Goal: Ask a question

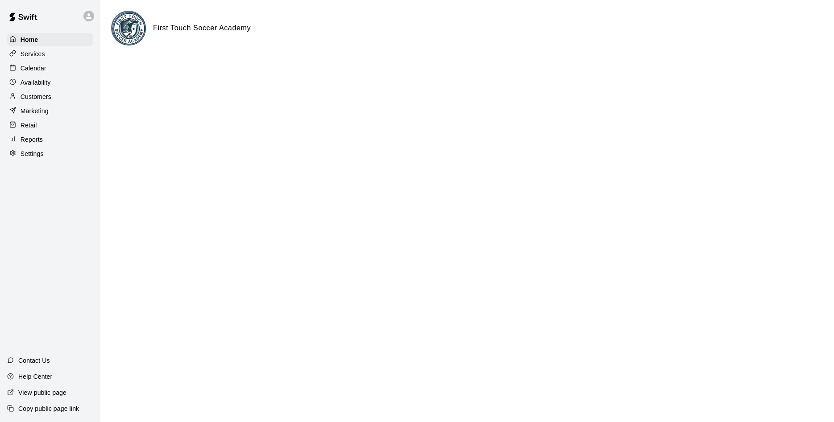
click at [244, 71] on html "Home Services Calendar Availability Customers Marketing Retail Reports Settings…" at bounding box center [417, 35] width 834 height 71
click at [29, 55] on p "Services" at bounding box center [33, 54] width 25 height 9
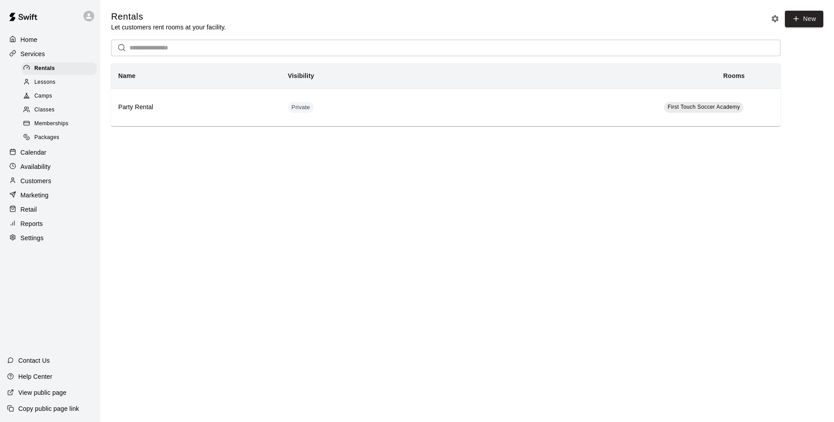
click at [35, 228] on p "Reports" at bounding box center [32, 223] width 22 height 9
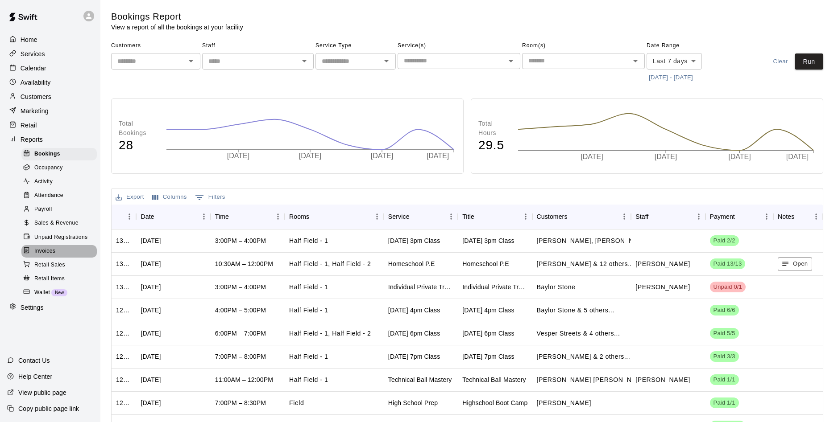
click at [42, 255] on span "Invoices" at bounding box center [44, 251] width 21 height 9
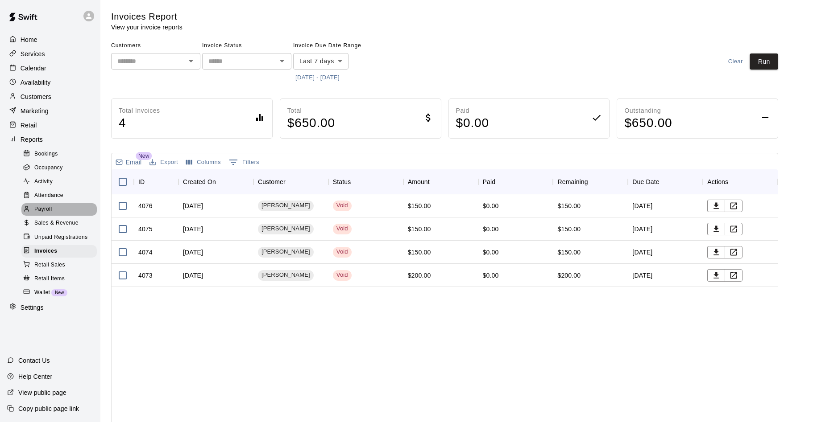
click at [42, 213] on span "Payroll" at bounding box center [42, 209] width 17 height 9
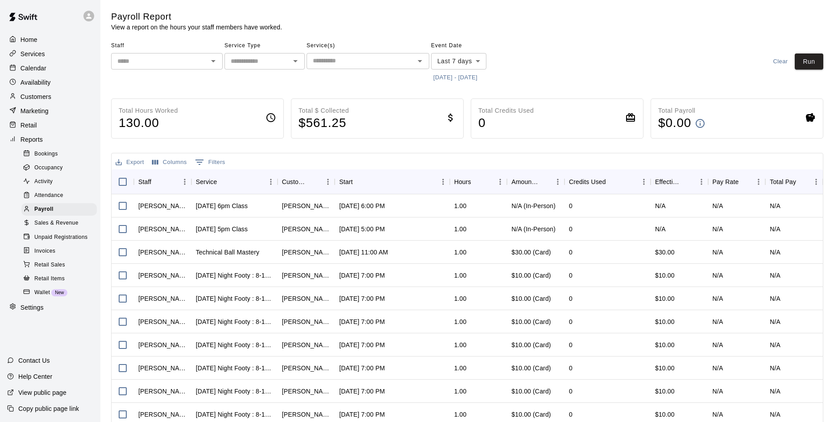
click at [45, 256] on span "Invoices" at bounding box center [44, 251] width 21 height 9
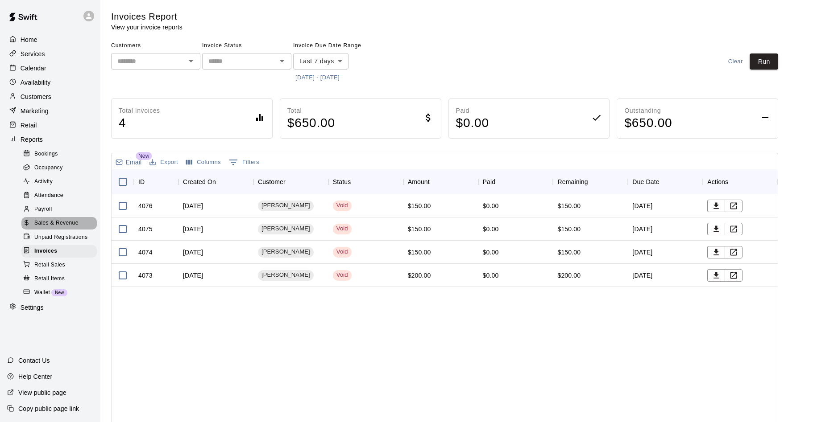
click at [54, 228] on span "Sales & Revenue" at bounding box center [56, 223] width 44 height 9
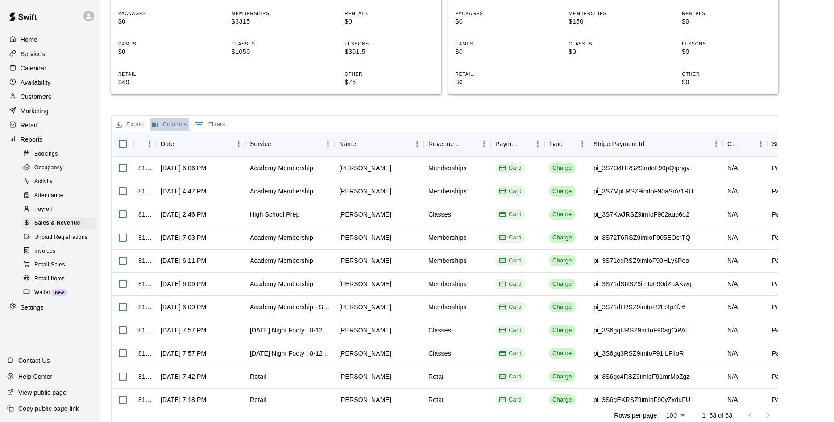
click at [178, 124] on button "Columns" at bounding box center [169, 125] width 39 height 14
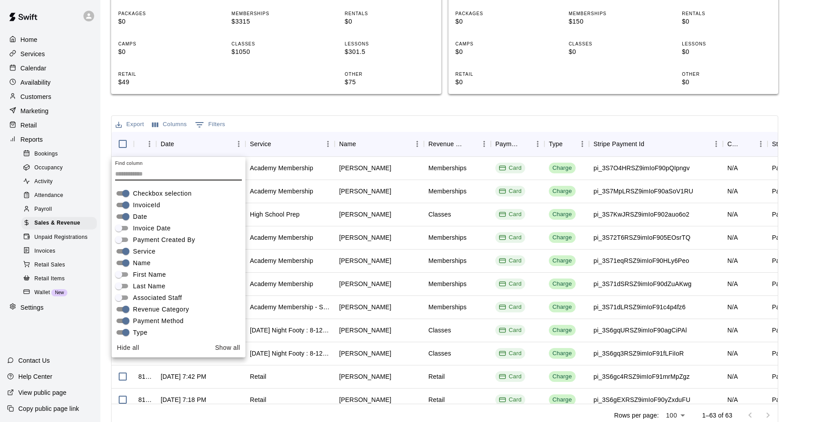
click at [137, 331] on span "Type" at bounding box center [140, 332] width 15 height 9
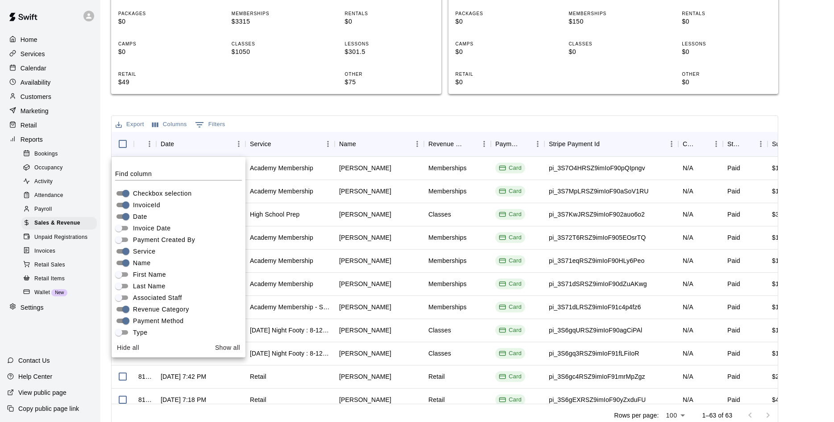
click at [137, 331] on span "Type" at bounding box center [140, 332] width 15 height 9
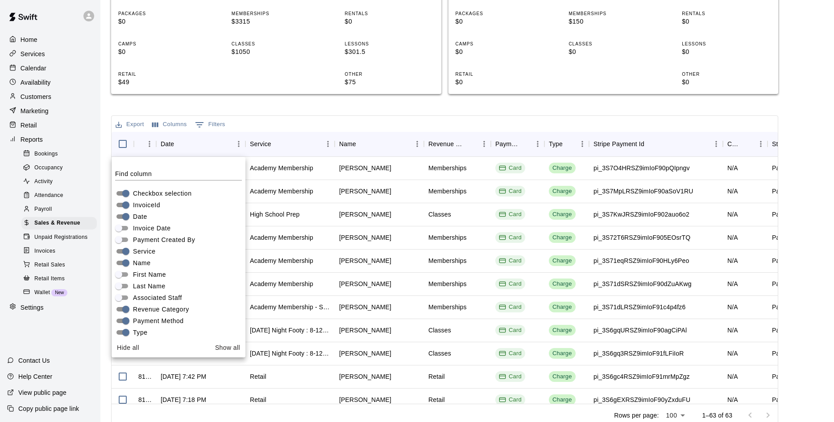
click at [144, 321] on span "Payment Method" at bounding box center [158, 321] width 51 height 9
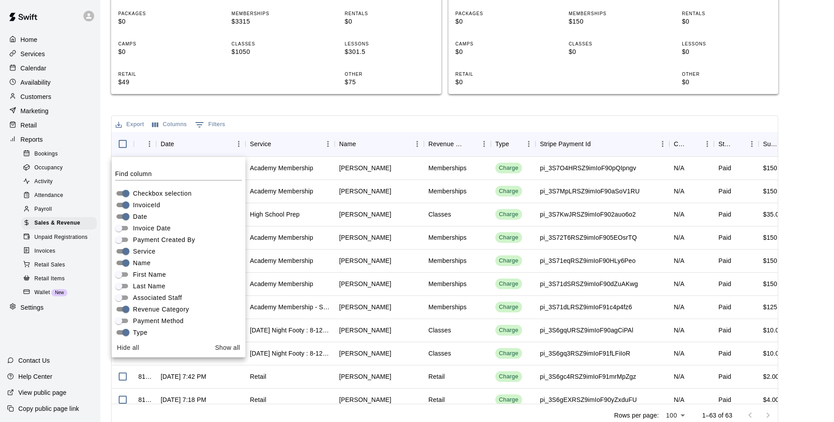
click at [140, 319] on span "Payment Method" at bounding box center [158, 321] width 51 height 9
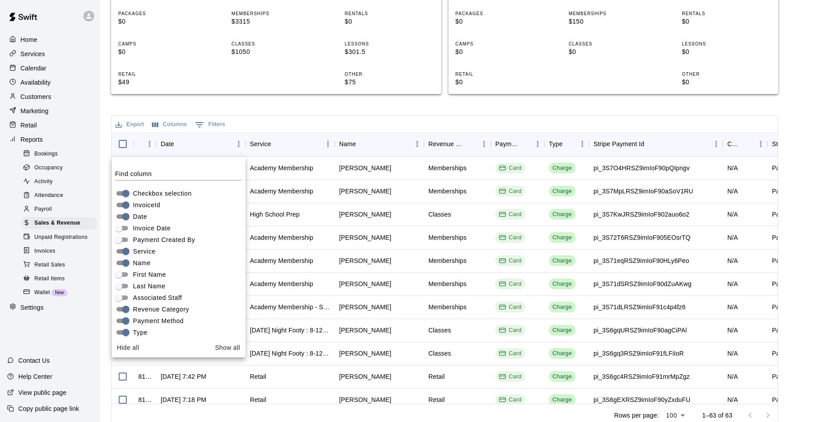
click at [152, 310] on span "Revenue Category" at bounding box center [161, 309] width 56 height 9
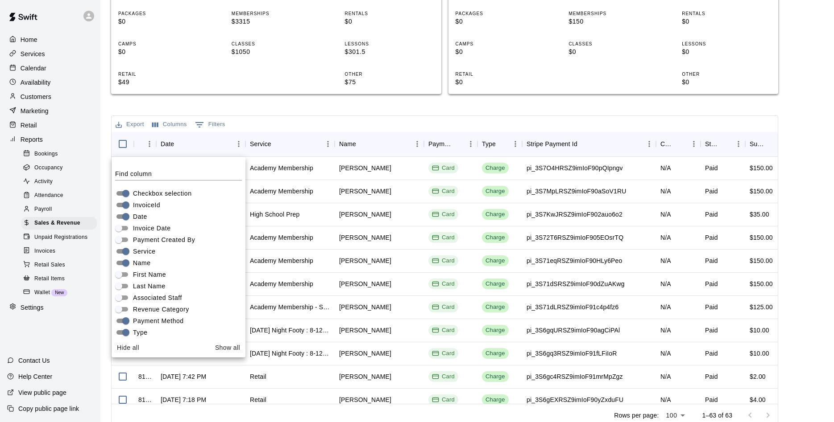
click at [155, 305] on label "Revenue Category" at bounding box center [151, 309] width 76 height 11
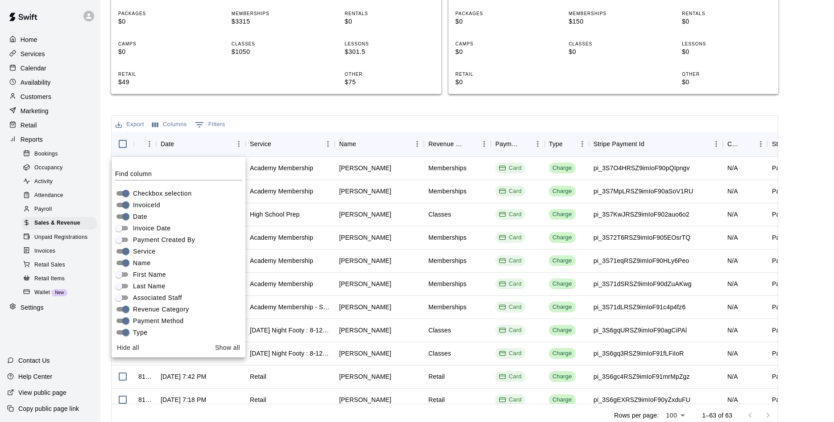
click at [148, 248] on span "Service" at bounding box center [144, 251] width 23 height 9
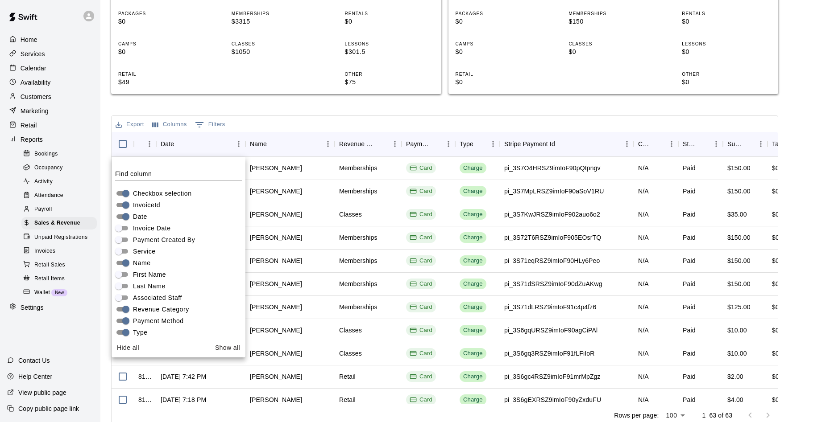
click at [145, 251] on span "Service" at bounding box center [144, 251] width 23 height 9
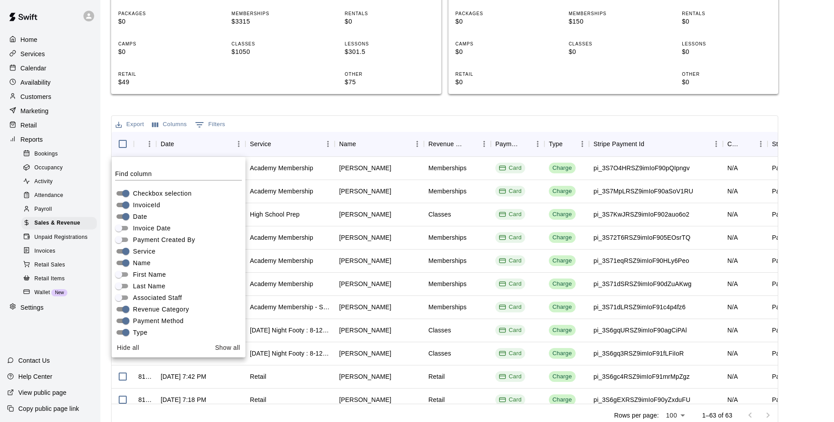
click at [154, 205] on span "InvoiceId" at bounding box center [146, 205] width 27 height 9
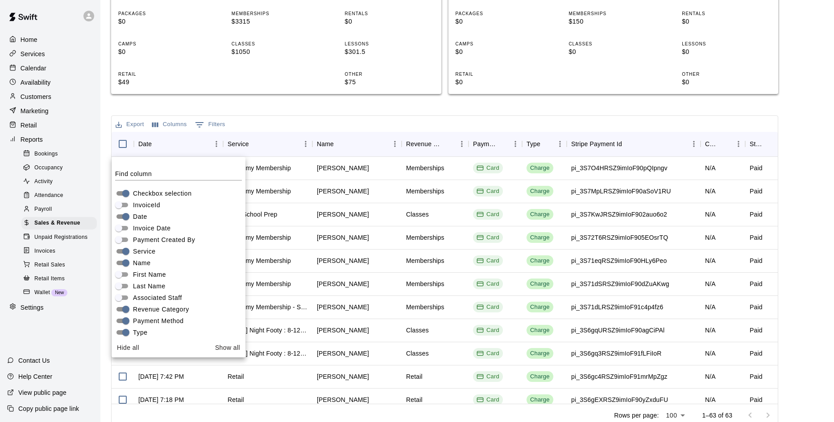
click at [154, 205] on span "InvoiceId" at bounding box center [146, 205] width 27 height 9
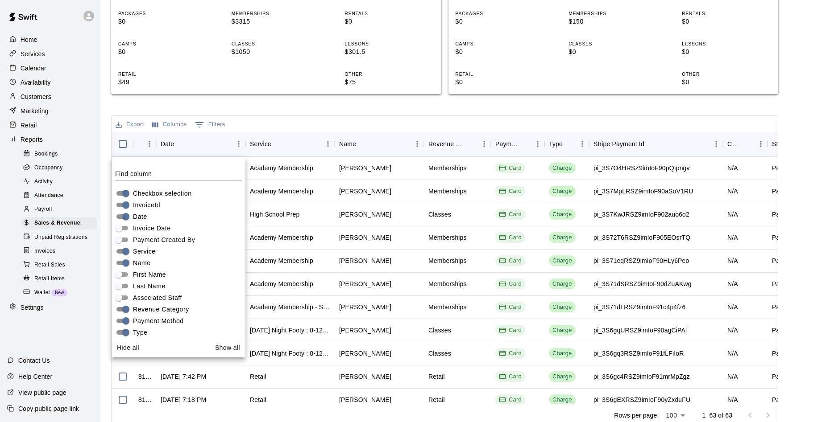
click at [166, 193] on span "Checkbox selection" at bounding box center [162, 193] width 58 height 9
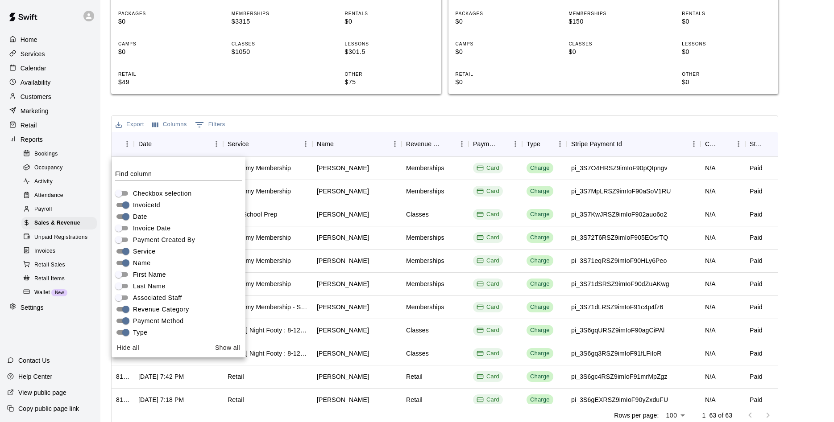
click at [166, 193] on span "Checkbox selection" at bounding box center [162, 193] width 58 height 9
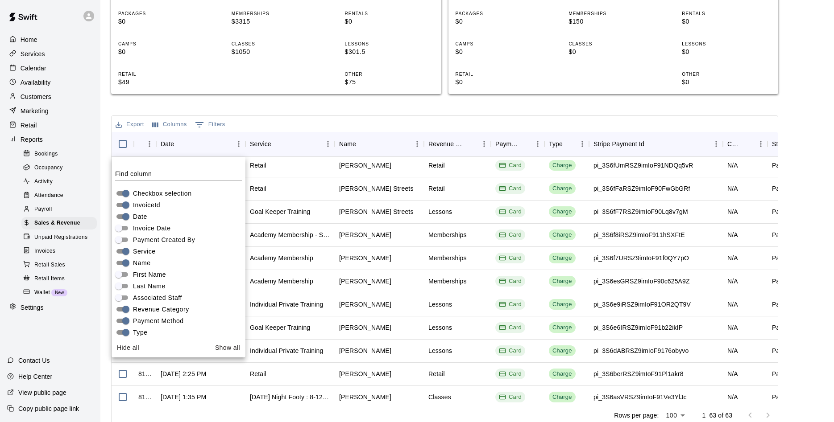
scroll to position [257, 0]
click at [219, 123] on button "0 Filters" at bounding box center [210, 125] width 35 height 14
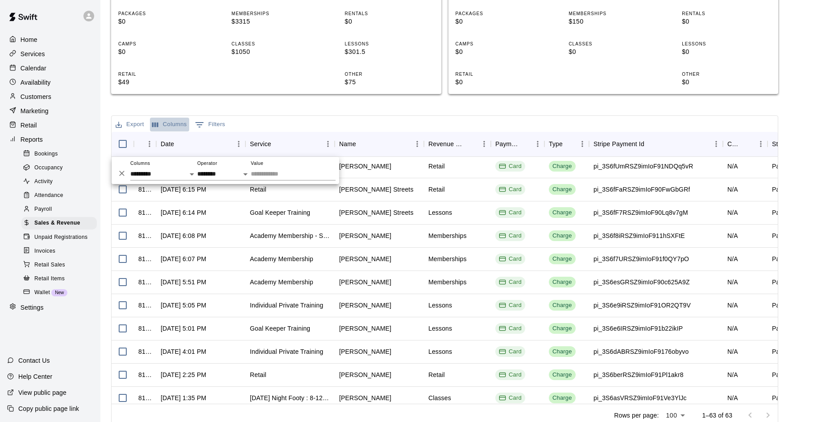
click at [176, 122] on button "Columns" at bounding box center [169, 125] width 39 height 14
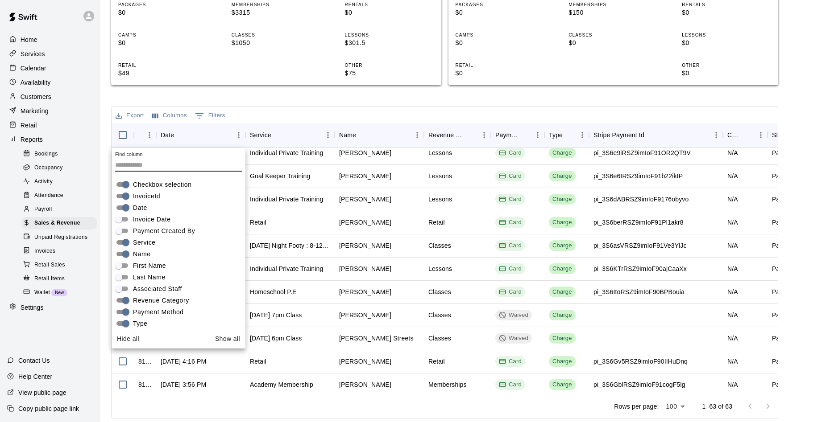
scroll to position [186, 0]
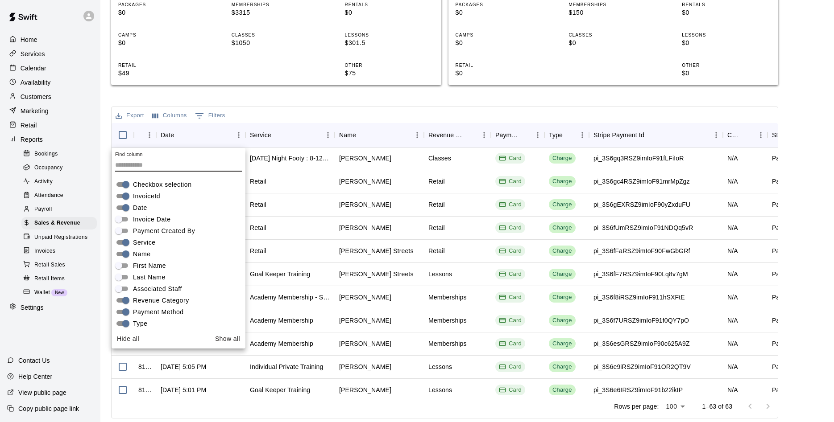
click at [178, 161] on input "Find column" at bounding box center [178, 165] width 127 height 13
click at [182, 158] on div "Find column" at bounding box center [178, 162] width 127 height 20
click at [182, 161] on input "Find column" at bounding box center [178, 165] width 127 height 13
click at [128, 163] on input "Find column" at bounding box center [178, 165] width 127 height 13
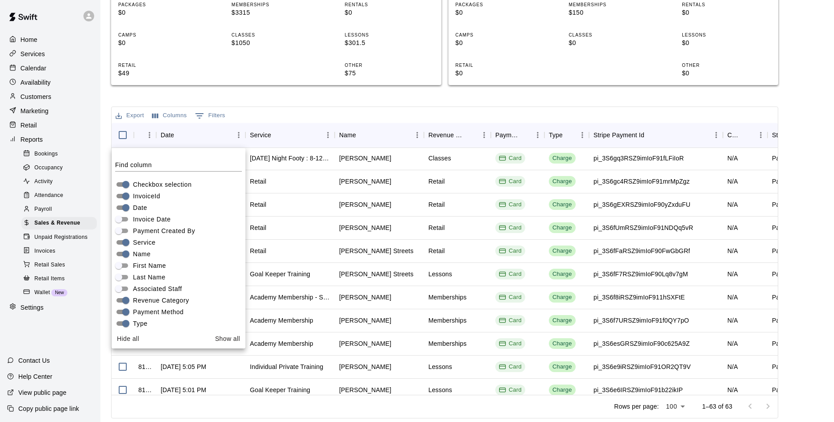
click at [170, 154] on div "Find column" at bounding box center [178, 162] width 127 height 20
click at [178, 113] on button "Columns" at bounding box center [169, 116] width 39 height 14
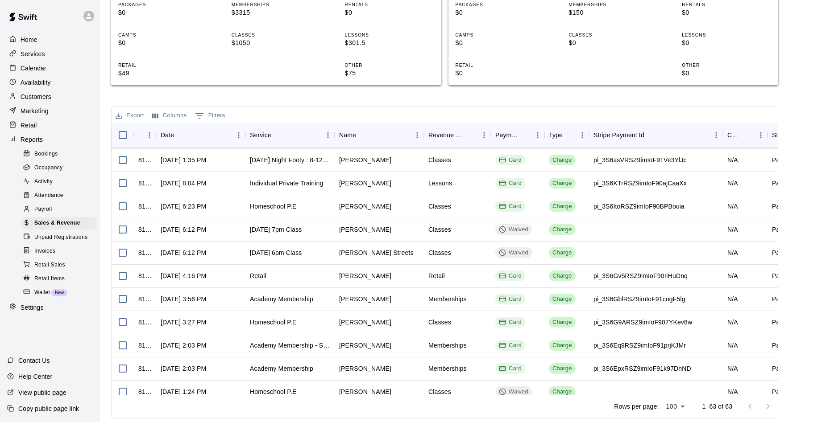
scroll to position [0, 0]
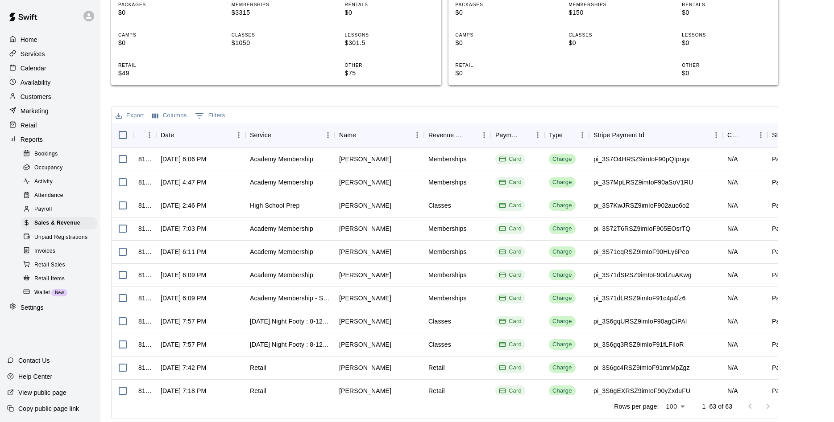
drag, startPoint x: 777, startPoint y: 119, endPoint x: 833, endPoint y: 120, distance: 55.8
click at [833, 120] on html "Home Services Calendar Availability Customers Marketing Retail Reports Bookings…" at bounding box center [417, 115] width 834 height 613
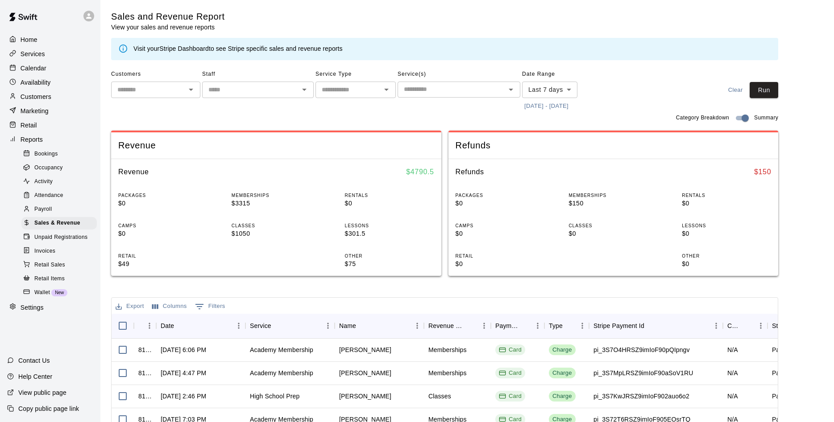
click at [46, 186] on span "Activity" at bounding box center [43, 182] width 18 height 9
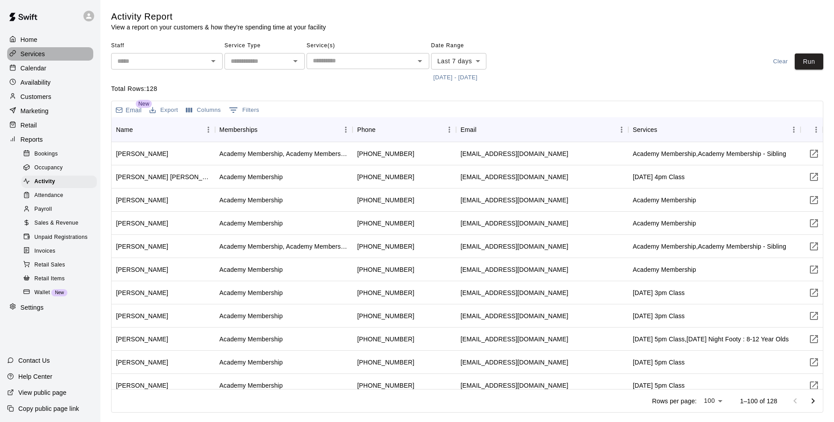
click at [28, 56] on p "Services" at bounding box center [33, 54] width 25 height 9
click at [814, 174] on icon "Visit customer page" at bounding box center [814, 177] width 8 height 8
click at [27, 376] on p "Help Center" at bounding box center [35, 376] width 34 height 9
click at [44, 256] on span "Invoices" at bounding box center [44, 251] width 21 height 9
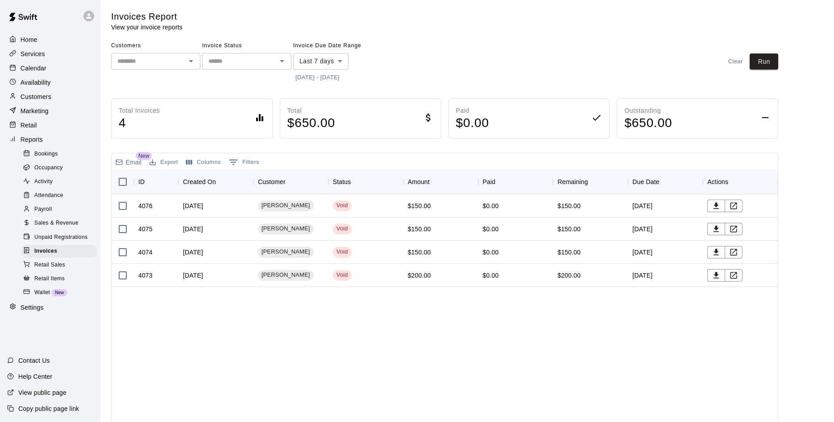
click at [33, 54] on p "Services" at bounding box center [33, 54] width 25 height 9
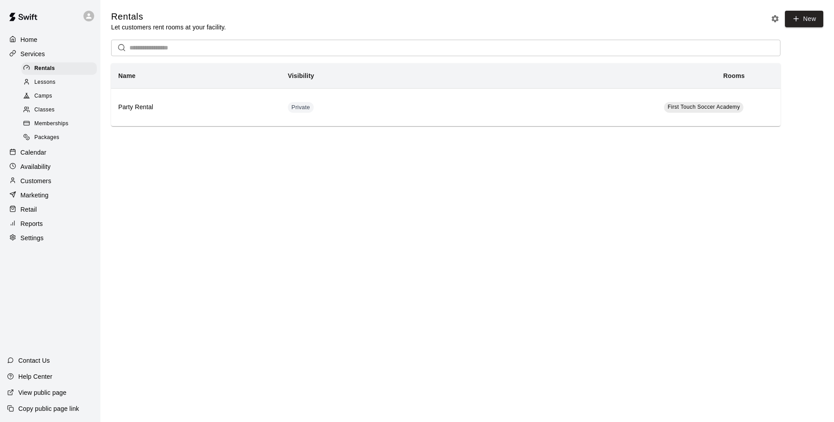
click at [32, 40] on p "Home" at bounding box center [29, 39] width 17 height 9
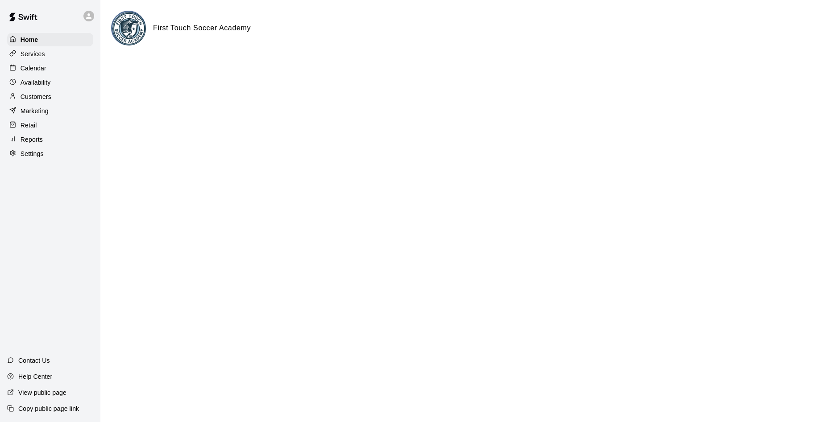
click at [29, 360] on p "Contact Us" at bounding box center [34, 360] width 32 height 9
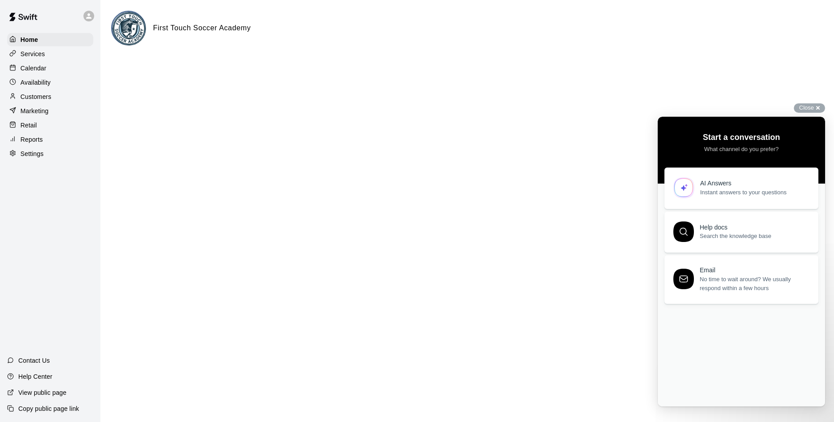
click at [715, 323] on div "AI Answers Instant answers to your questions Help docs Search the knowledge bas…" at bounding box center [741, 275] width 154 height 214
click at [730, 185] on div "AI Answers" at bounding box center [754, 182] width 108 height 8
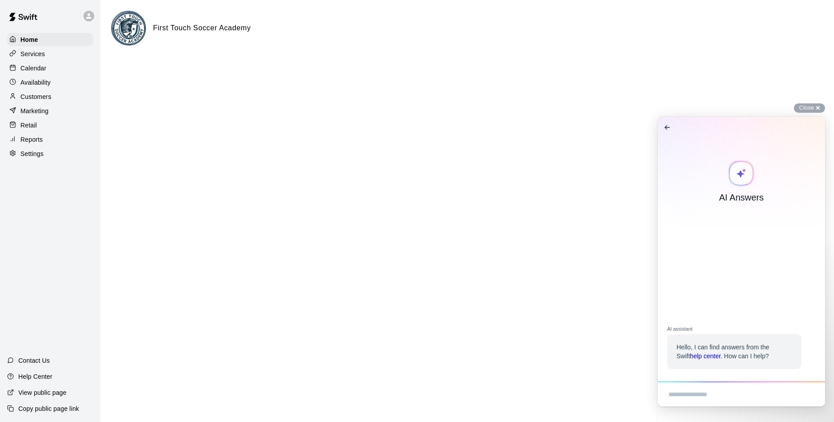
click at [715, 389] on textarea "Ask a question..." at bounding box center [745, 395] width 155 height 19
type textarea "*"
type textarea "**********"
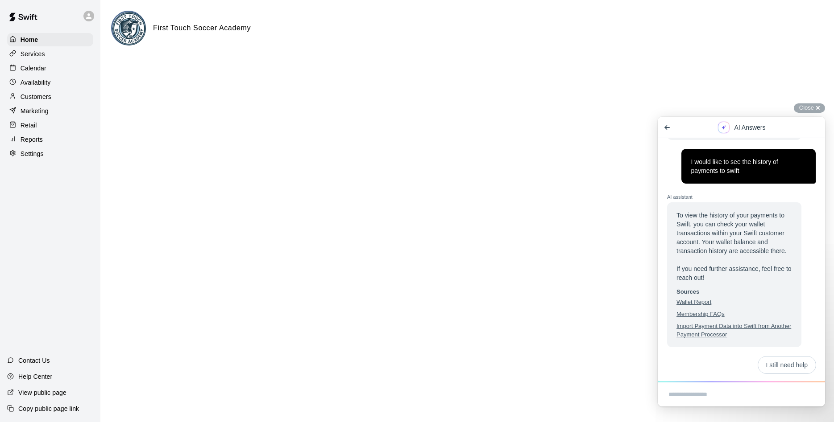
scroll to position [54, 0]
click at [24, 143] on p "Reports" at bounding box center [32, 139] width 22 height 9
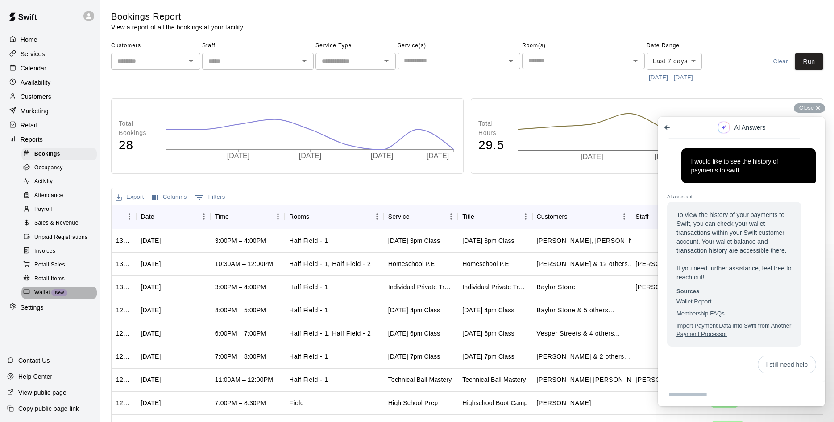
click at [38, 297] on span "Wallet" at bounding box center [42, 293] width 16 height 9
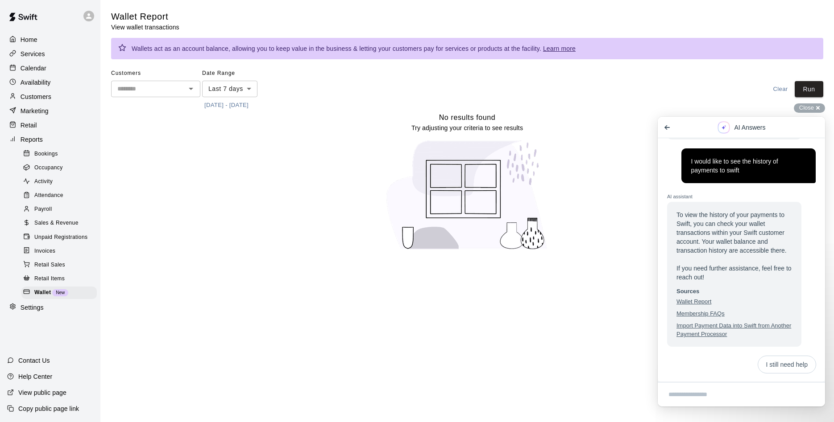
click at [251, 87] on body "Home Services Calendar Availability Customers Marketing Retail Reports Bookings…" at bounding box center [417, 130] width 834 height 261
click at [235, 139] on li "Last 30 days" at bounding box center [229, 137] width 55 height 15
type input "*****"
click at [235, 137] on li "Last 30 days" at bounding box center [231, 137] width 59 height 15
click at [190, 88] on icon "Open" at bounding box center [191, 89] width 4 height 2
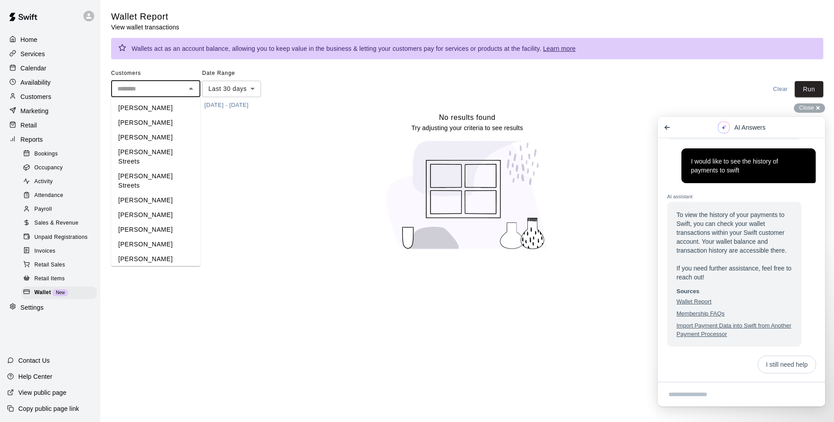
click at [266, 179] on div "No results found Try adjusting your criteria to see results" at bounding box center [467, 185] width 712 height 146
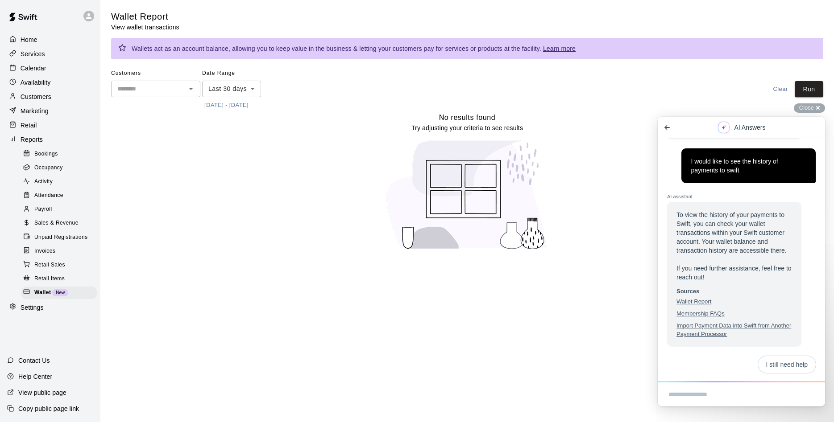
click at [723, 392] on textarea "Ask a question..." at bounding box center [745, 395] width 155 height 19
click at [725, 393] on textarea "**********" at bounding box center [745, 395] width 155 height 19
click at [794, 396] on textarea "**********" at bounding box center [745, 395] width 155 height 19
type textarea "**********"
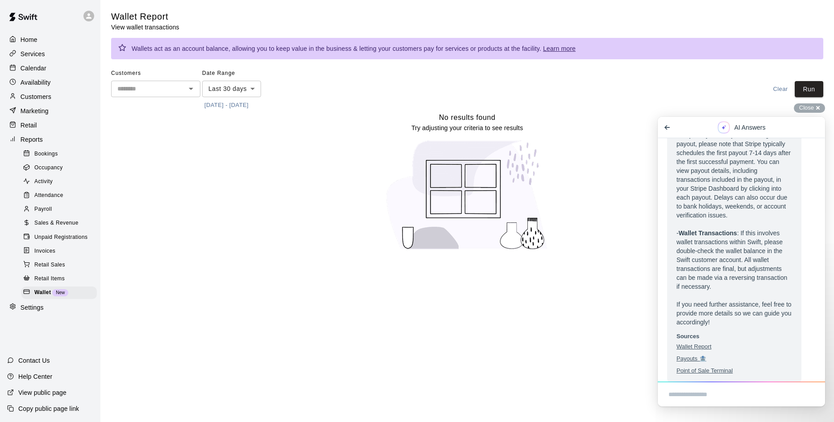
scroll to position [440, 0]
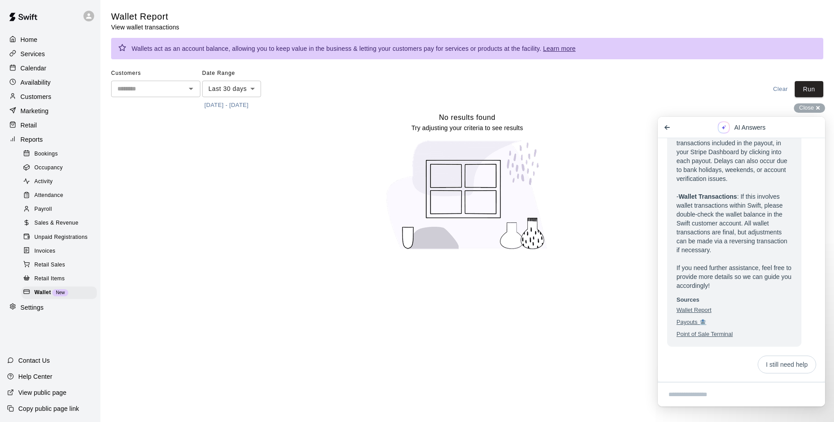
click at [694, 311] on button "Wallet Report" at bounding box center [693, 310] width 35 height 8
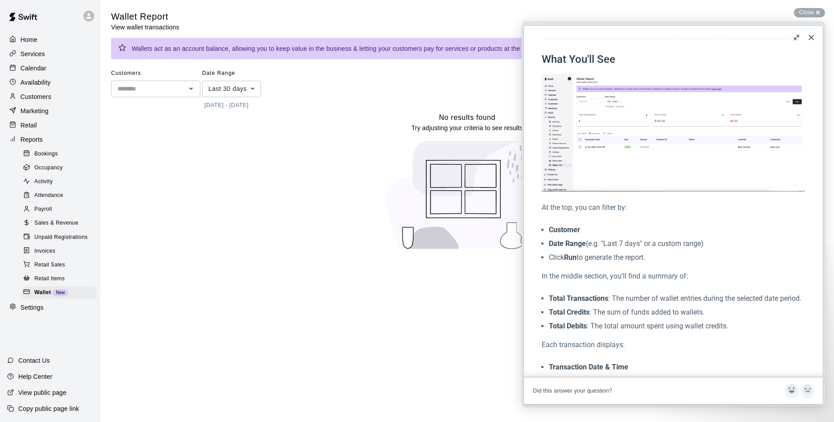
scroll to position [0, 0]
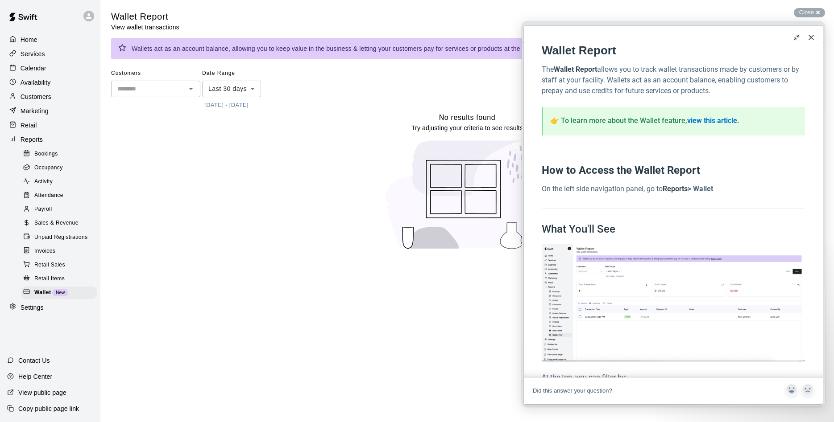
drag, startPoint x: 656, startPoint y: 114, endPoint x: 653, endPoint y: 107, distance: 7.6
click at [32, 359] on p "Contact Us" at bounding box center [34, 360] width 32 height 9
click at [657, 385] on div "Did this answer your question?" at bounding box center [673, 391] width 281 height 15
click at [637, 397] on div "Did this answer your question?" at bounding box center [673, 391] width 281 height 15
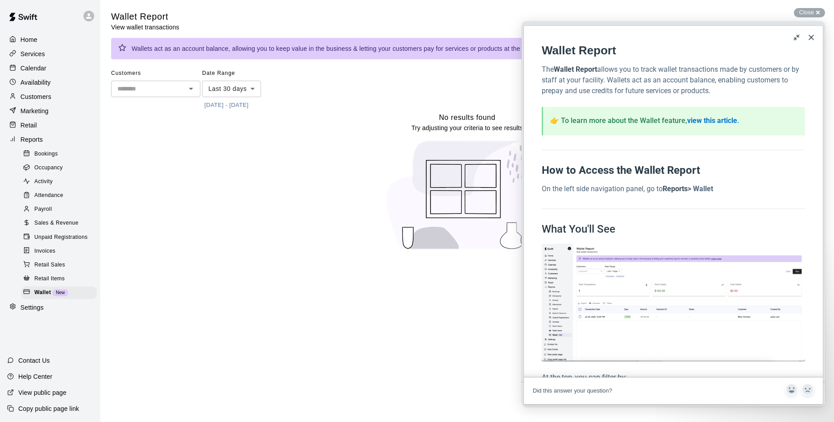
click at [655, 375] on div at bounding box center [673, 373] width 299 height 9
click at [810, 391] on span "Article feedback" at bounding box center [807, 390] width 16 height 16
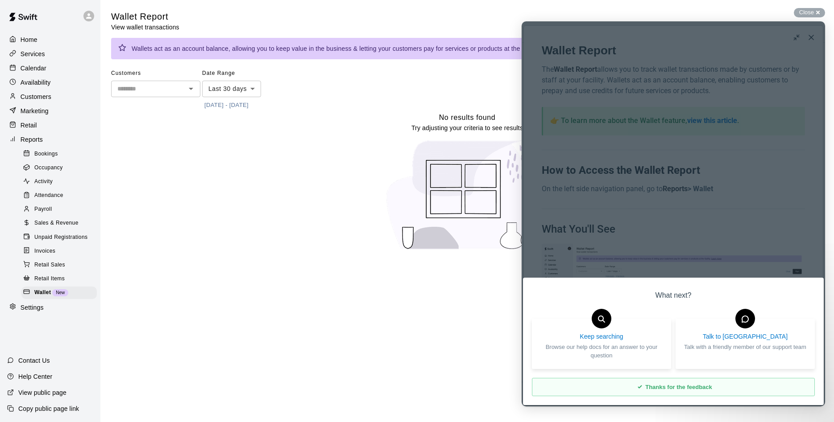
click at [398, 128] on div "No results found Try adjusting your criteria to see results" at bounding box center [467, 185] width 712 height 146
click at [810, 36] on div at bounding box center [672, 213] width 303 height 385
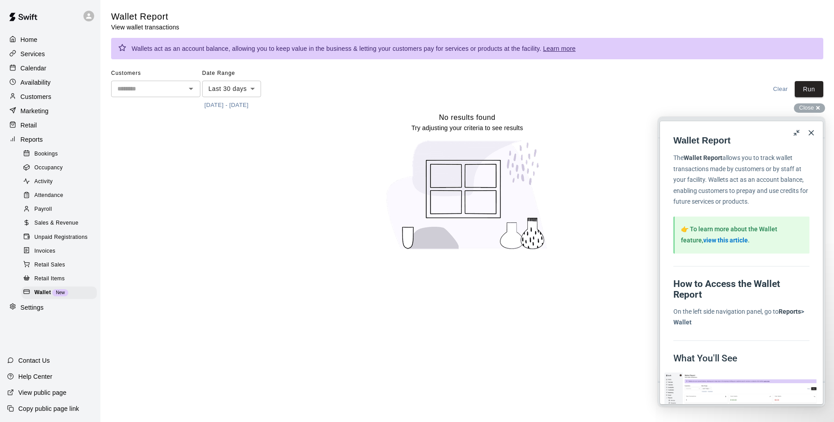
scroll to position [440, 0]
click at [809, 130] on button "Close" at bounding box center [811, 133] width 14 height 14
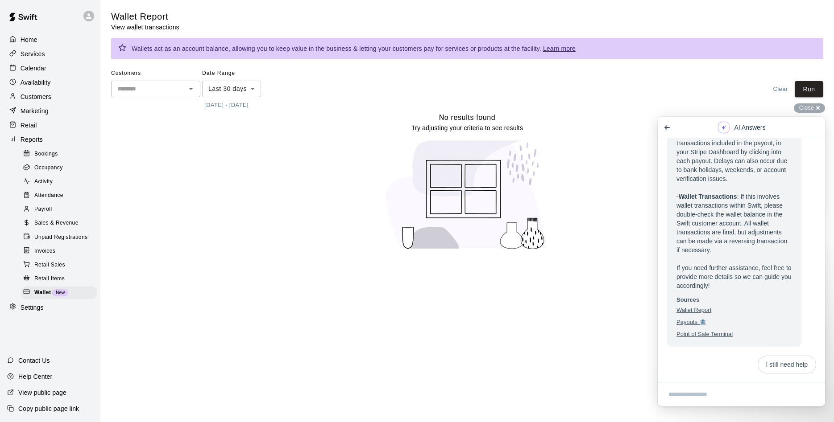
click at [31, 361] on p "Contact Us" at bounding box center [34, 360] width 32 height 9
click at [33, 41] on p "Home" at bounding box center [29, 39] width 17 height 9
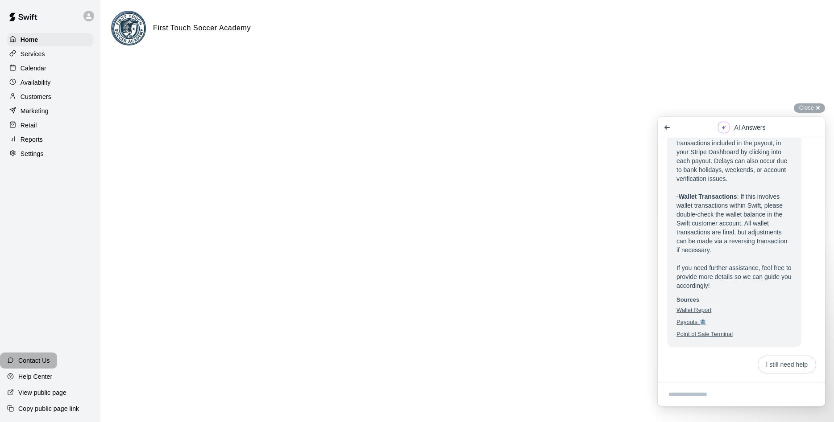
click at [35, 361] on p "Contact Us" at bounding box center [34, 360] width 32 height 9
click at [35, 360] on p "Contact Us" at bounding box center [34, 360] width 32 height 9
click at [820, 106] on div "Close cross-small" at bounding box center [808, 107] width 31 height 9
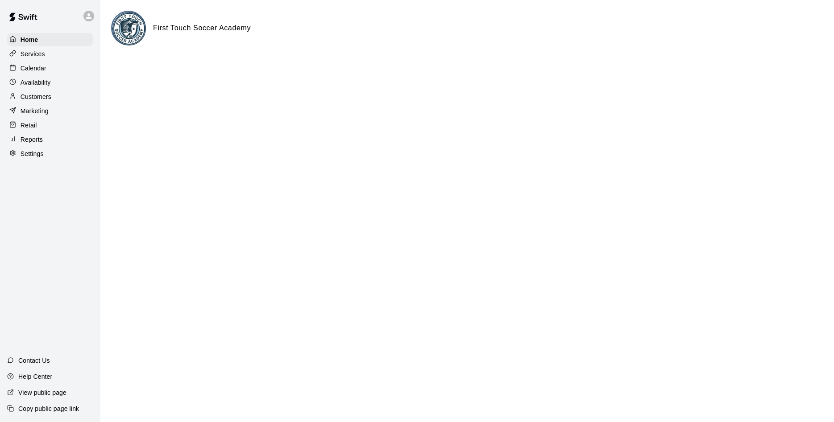
scroll to position [440, 0]
click at [37, 358] on p "Contact Us" at bounding box center [34, 360] width 32 height 9
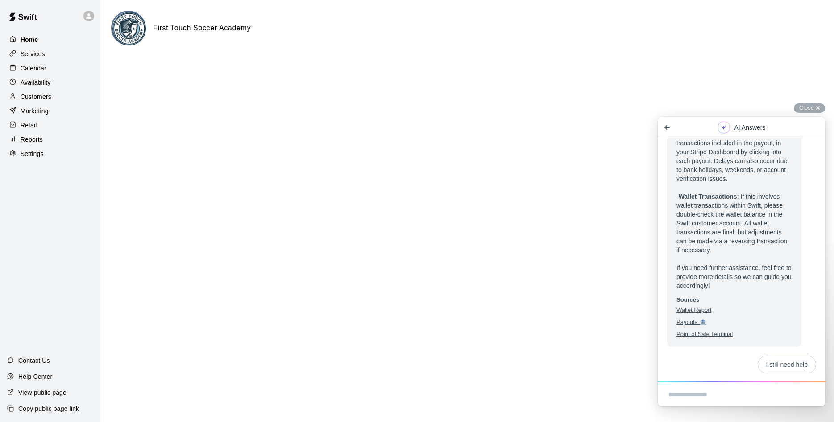
click at [27, 37] on p "Home" at bounding box center [30, 39] width 18 height 9
click at [37, 142] on p "Reports" at bounding box center [32, 139] width 22 height 9
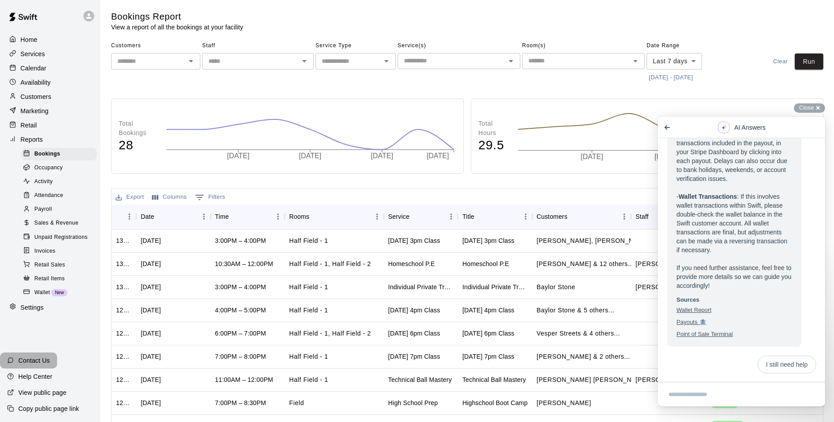
click at [35, 360] on p "Contact Us" at bounding box center [34, 360] width 32 height 9
click at [35, 376] on p "Help Center" at bounding box center [35, 376] width 34 height 9
